Goal: Transaction & Acquisition: Purchase product/service

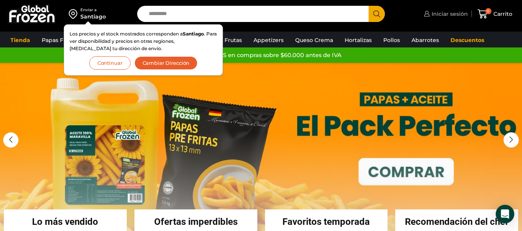
click at [438, 13] on span "Iniciar sesión" at bounding box center [449, 14] width 38 height 8
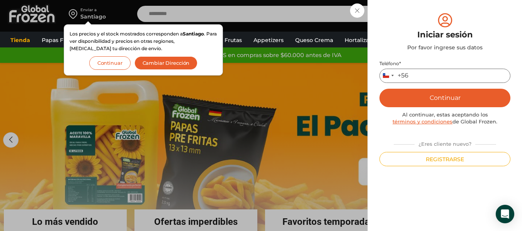
click at [420, 79] on input "Teléfono *" at bounding box center [444, 76] width 131 height 14
type input "*********"
click at [450, 102] on button "Continuar" at bounding box center [444, 98] width 131 height 19
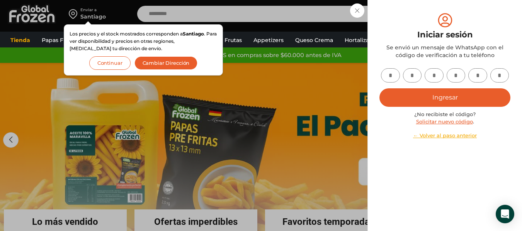
click at [391, 75] on input "text" at bounding box center [390, 75] width 19 height 14
type input "*"
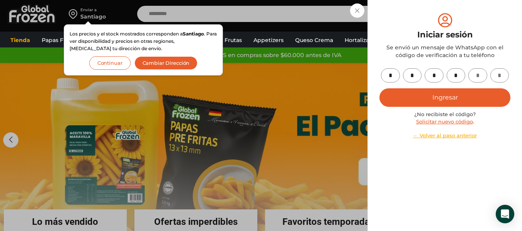
type input "*"
click at [450, 97] on button "Ingresar" at bounding box center [444, 97] width 131 height 19
click at [446, 99] on button "Ingresar" at bounding box center [444, 97] width 131 height 19
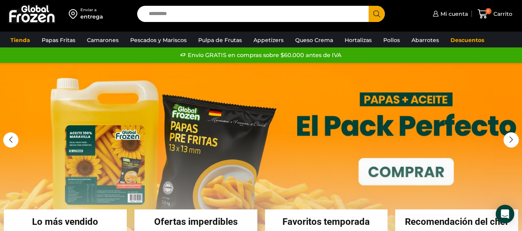
click at [90, 19] on div "entrega" at bounding box center [91, 17] width 23 height 8
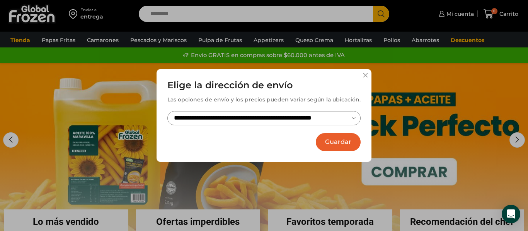
click at [354, 116] on select "**********" at bounding box center [263, 118] width 193 height 14
select select "**********"
click at [167, 111] on select "**********" at bounding box center [263, 118] width 193 height 14
click at [334, 140] on button "Guardar" at bounding box center [338, 142] width 45 height 18
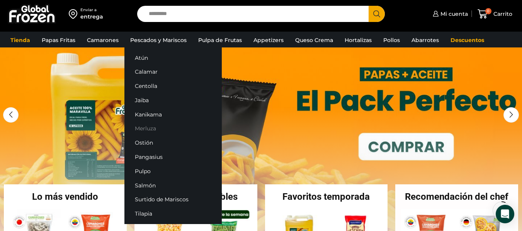
scroll to position [77, 0]
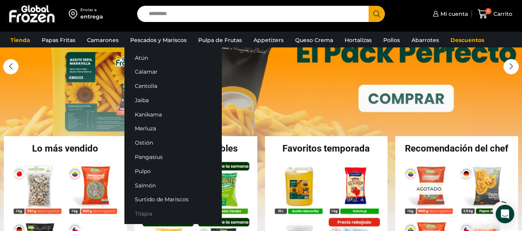
click at [142, 213] on link "Tilapia" at bounding box center [172, 214] width 97 height 14
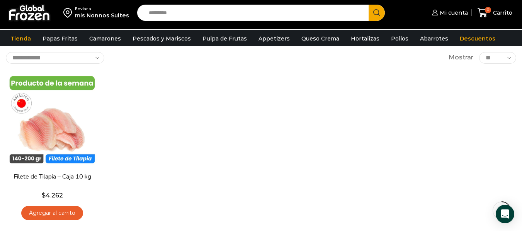
scroll to position [116, 0]
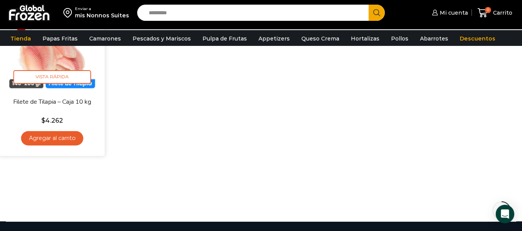
click at [51, 139] on link "Agregar al carrito" at bounding box center [52, 138] width 62 height 14
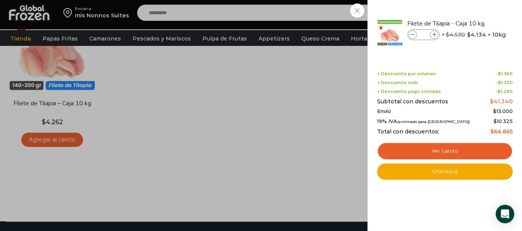
click at [476, 22] on div "1 Carrito 1 1 Shopping Cart *" at bounding box center [495, 13] width 39 height 18
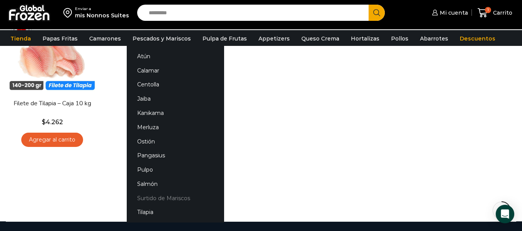
click at [156, 200] on link "Surtido de Mariscos" at bounding box center [175, 198] width 97 height 14
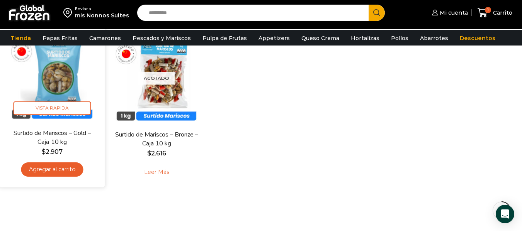
scroll to position [116, 0]
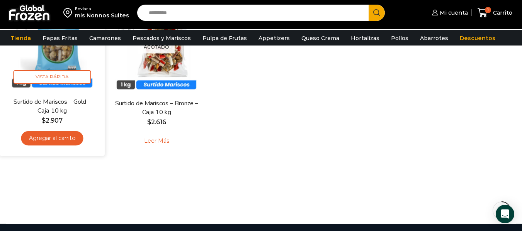
click at [59, 137] on link "Agregar al carrito" at bounding box center [52, 138] width 62 height 14
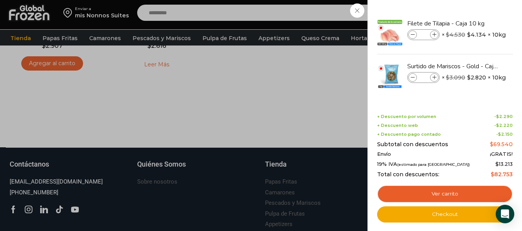
scroll to position [193, 0]
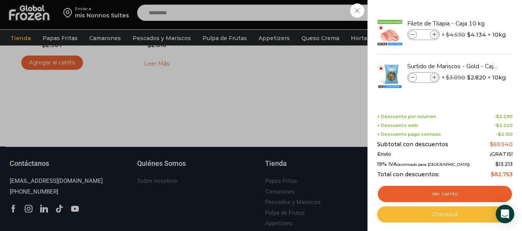
click at [443, 214] on link "Checkout" at bounding box center [445, 215] width 136 height 16
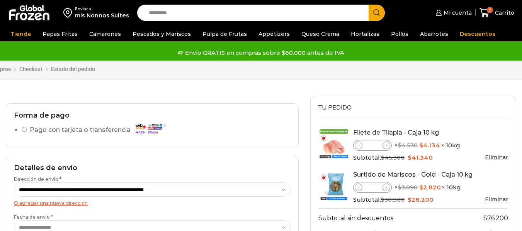
select select "*"
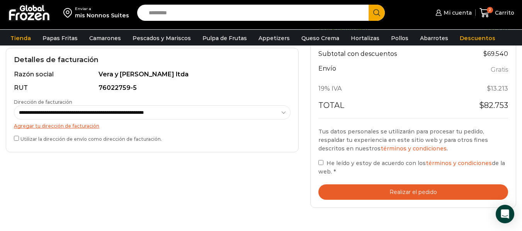
scroll to position [270, 0]
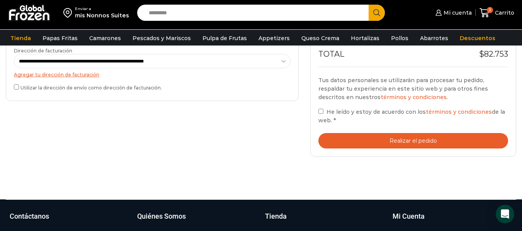
click at [75, 73] on link "Agregar tu dirección de facturación" at bounding box center [56, 75] width 85 height 6
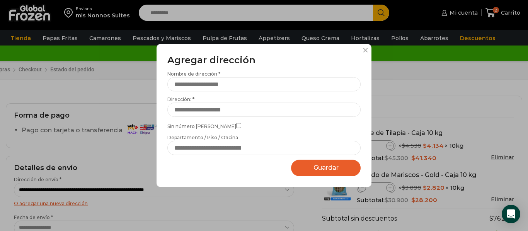
click at [133, 166] on div "Agregar dirección Por favor actualice su dirección de envío actual Nombre de di…" at bounding box center [264, 115] width 528 height 231
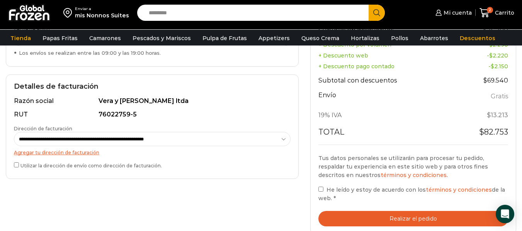
scroll to position [193, 0]
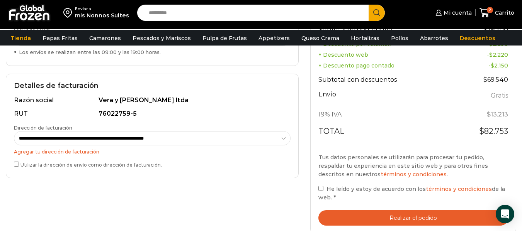
click at [417, 218] on button "Realizar el pedido" at bounding box center [413, 219] width 190 height 16
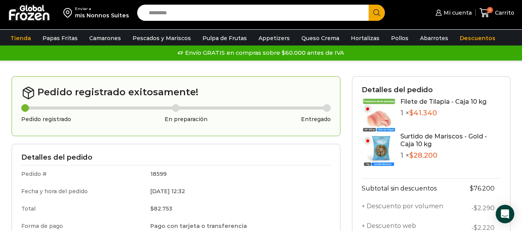
click at [104, 12] on div "mis Nonnos Suites" at bounding box center [102, 16] width 54 height 8
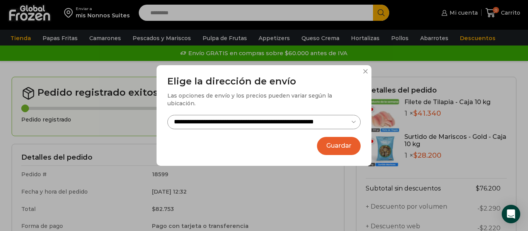
click at [355, 116] on select "**********" at bounding box center [263, 122] width 193 height 14
select select "**********"
click at [167, 115] on select "**********" at bounding box center [263, 122] width 193 height 14
click at [335, 141] on button "Guardar" at bounding box center [339, 146] width 44 height 18
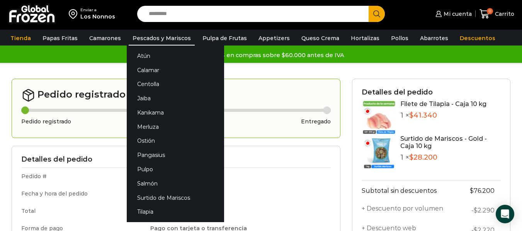
click at [156, 39] on link "Pescados y Mariscos" at bounding box center [162, 38] width 66 height 15
click at [143, 209] on link "Tilapia" at bounding box center [175, 212] width 97 height 14
click at [144, 211] on link "Tilapia" at bounding box center [175, 212] width 97 height 14
click at [149, 198] on link "Surtido de Mariscos" at bounding box center [175, 198] width 97 height 14
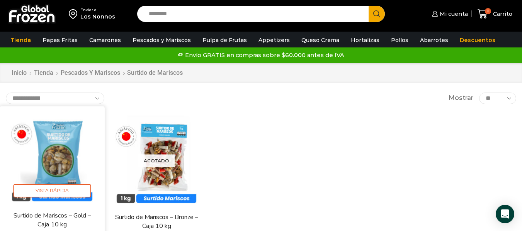
click at [48, 150] on img at bounding box center [52, 159] width 94 height 94
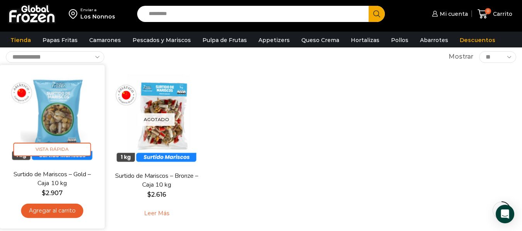
scroll to position [116, 0]
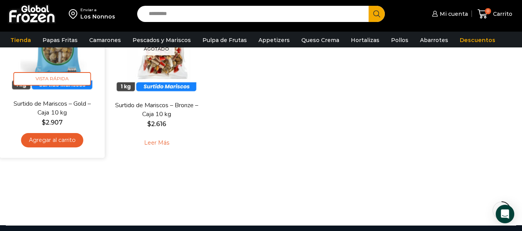
click at [51, 145] on link "Agregar al carrito" at bounding box center [52, 140] width 62 height 14
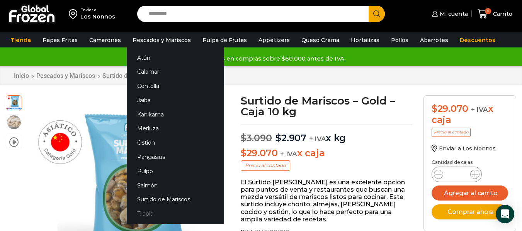
click at [143, 214] on link "Tilapia" at bounding box center [175, 214] width 97 height 14
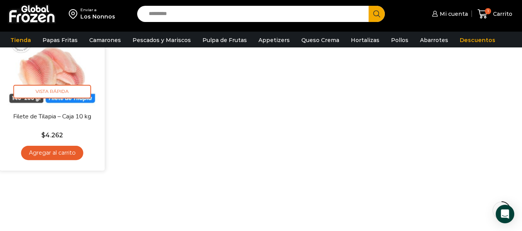
scroll to position [116, 0]
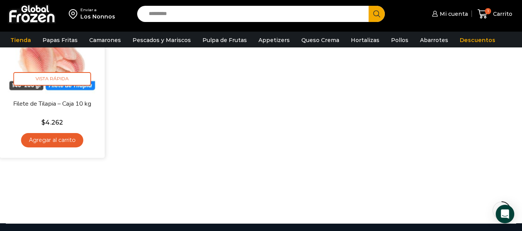
click at [59, 140] on link "Agregar al carrito" at bounding box center [52, 140] width 62 height 14
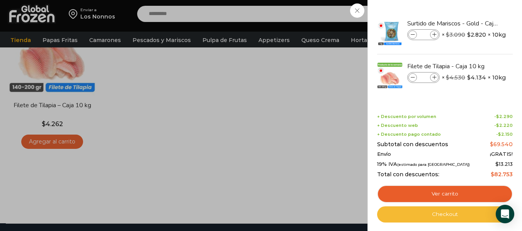
click at [451, 215] on link "Checkout" at bounding box center [445, 215] width 136 height 16
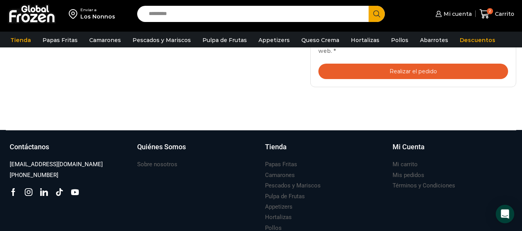
scroll to position [348, 0]
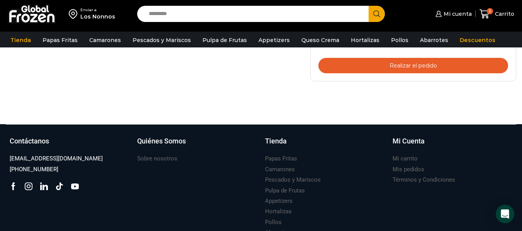
click at [389, 64] on button "Realizar el pedido" at bounding box center [413, 66] width 190 height 16
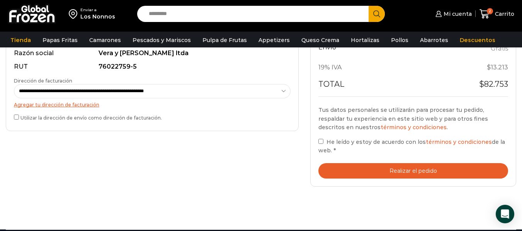
scroll to position [270, 0]
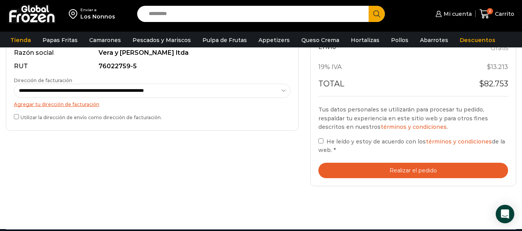
click at [424, 168] on button "Realizar el pedido" at bounding box center [413, 171] width 190 height 16
